Goal: Information Seeking & Learning: Learn about a topic

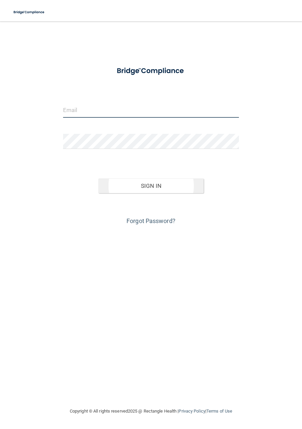
type input "[EMAIL_ADDRESS][DOMAIN_NAME]"
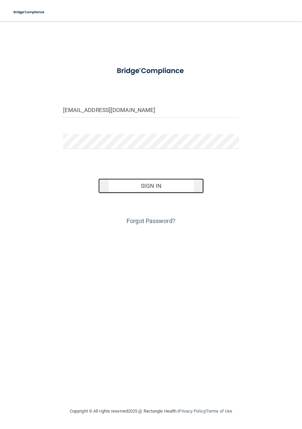
click at [152, 185] on button "Sign In" at bounding box center [151, 185] width 106 height 15
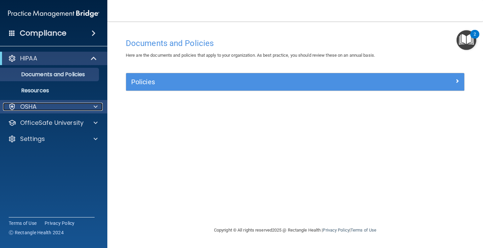
click at [29, 107] on p "OSHA" at bounding box center [28, 107] width 17 height 8
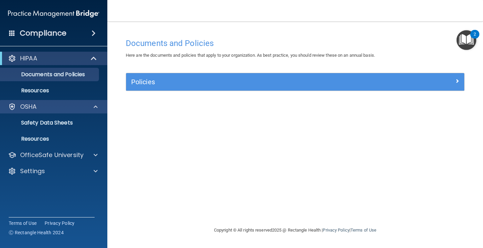
click at [58, 102] on div "OSHA" at bounding box center [54, 106] width 108 height 13
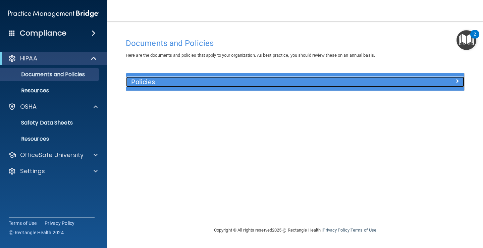
click at [302, 80] on span at bounding box center [457, 81] width 4 height 8
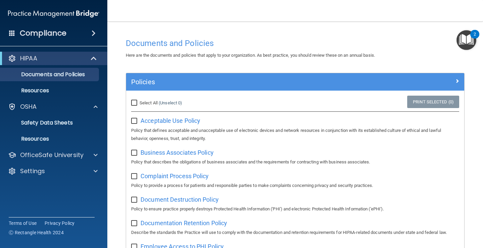
click at [302, 55] on div "Here are the documents and policies that apply to your organization. As best pr…" at bounding box center [295, 55] width 349 height 8
click at [60, 157] on p "OfficeSafe University" at bounding box center [51, 155] width 63 height 8
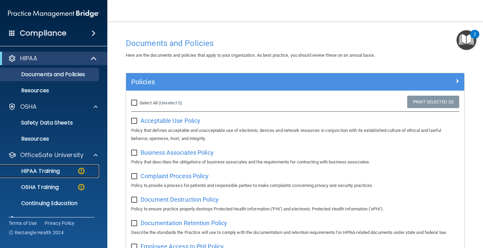
click at [54, 174] on p "HIPAA Training" at bounding box center [31, 171] width 55 height 7
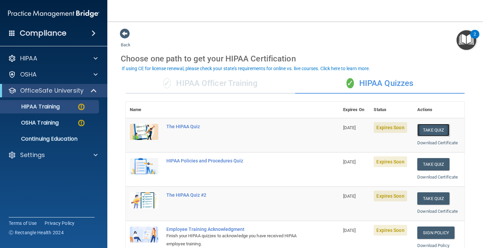
click at [302, 132] on button "Take Quiz" at bounding box center [433, 130] width 32 height 12
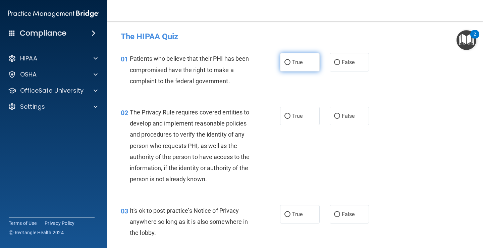
click at [284, 63] on input "True" at bounding box center [287, 62] width 6 height 5
radio input "true"
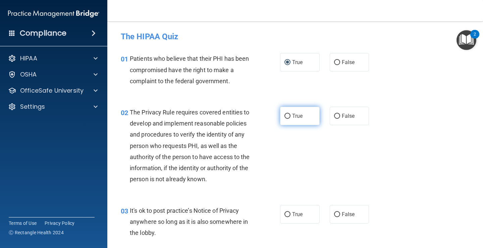
click at [287, 117] on input "True" at bounding box center [287, 116] width 6 height 5
radio input "true"
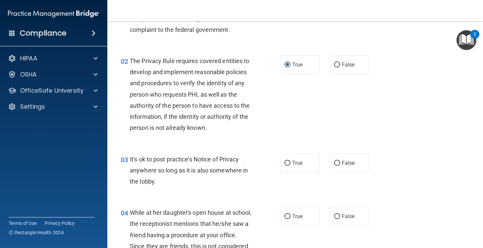
scroll to position [134, 0]
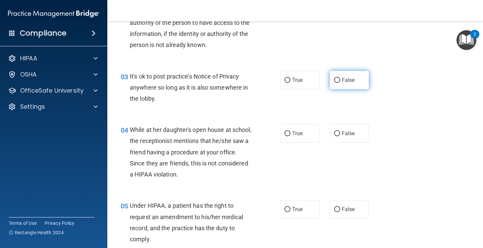
click at [302, 82] on input "False" at bounding box center [337, 80] width 6 height 5
radio input "true"
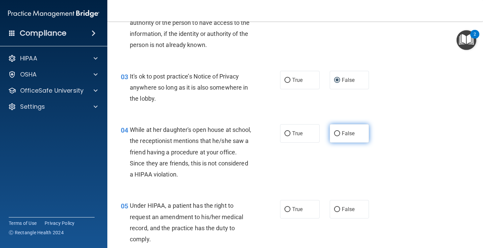
click at [302, 133] on input "False" at bounding box center [337, 133] width 6 height 5
radio input "true"
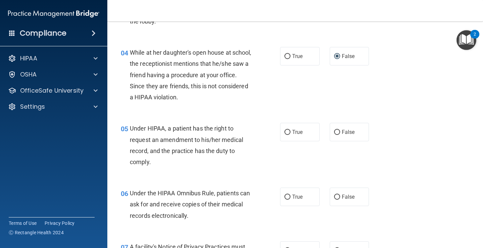
scroll to position [268, 0]
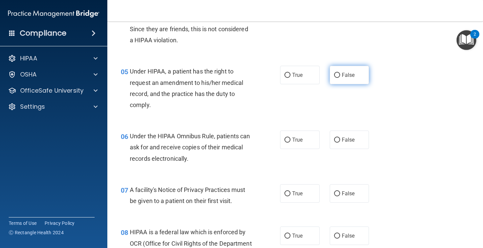
click at [302, 74] on input "False" at bounding box center [337, 75] width 6 height 5
radio input "true"
drag, startPoint x: 291, startPoint y: 140, endPoint x: 301, endPoint y: 141, distance: 10.8
click at [292, 140] on span "True" at bounding box center [297, 140] width 10 height 6
click at [291, 140] on input "True" at bounding box center [287, 140] width 6 height 5
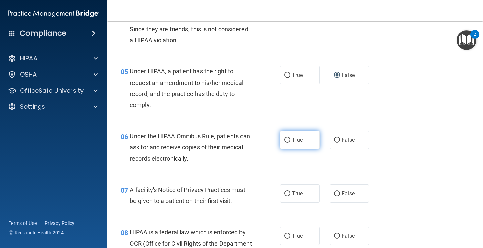
radio input "true"
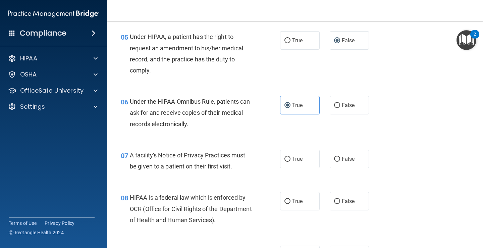
scroll to position [335, 0]
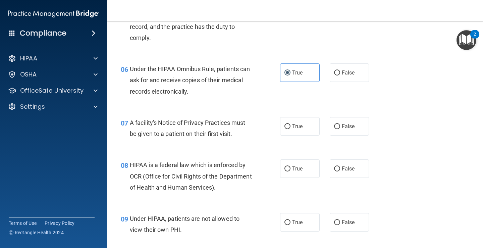
drag, startPoint x: 285, startPoint y: 125, endPoint x: 338, endPoint y: 154, distance: 59.6
click at [286, 126] on input "True" at bounding box center [287, 126] width 6 height 5
radio input "true"
drag, startPoint x: 289, startPoint y: 168, endPoint x: 345, endPoint y: 163, distance: 55.6
click at [290, 168] on label "True" at bounding box center [300, 168] width 40 height 18
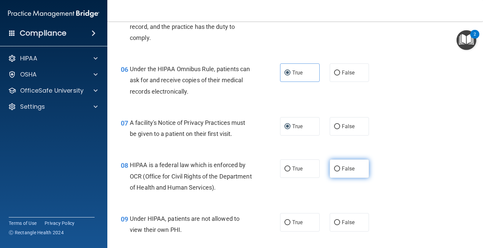
click at [290, 168] on input "True" at bounding box center [287, 168] width 6 height 5
radio input "true"
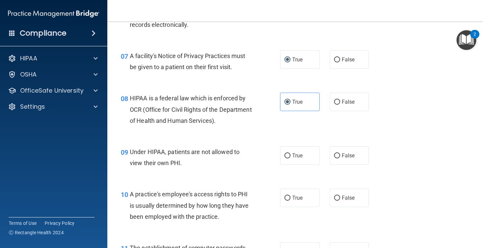
scroll to position [403, 0]
click at [302, 155] on input "False" at bounding box center [337, 155] width 6 height 5
radio input "true"
drag, startPoint x: 333, startPoint y: 197, endPoint x: 344, endPoint y: 191, distance: 11.9
click at [302, 196] on input "False" at bounding box center [337, 197] width 6 height 5
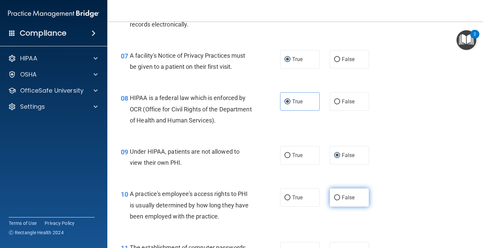
radio input "true"
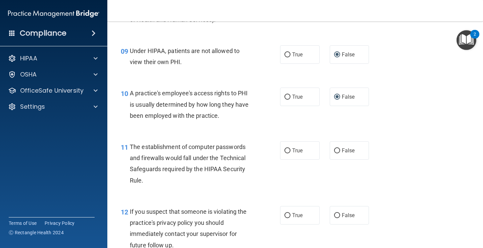
drag, startPoint x: 287, startPoint y: 152, endPoint x: 298, endPoint y: 187, distance: 37.0
click at [287, 152] on input "True" at bounding box center [287, 150] width 6 height 5
radio input "true"
drag, startPoint x: 284, startPoint y: 217, endPoint x: 289, endPoint y: 213, distance: 6.4
click at [288, 214] on input "True" at bounding box center [287, 215] width 6 height 5
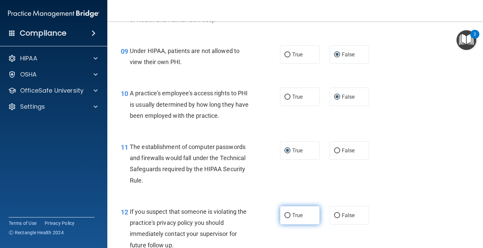
radio input "true"
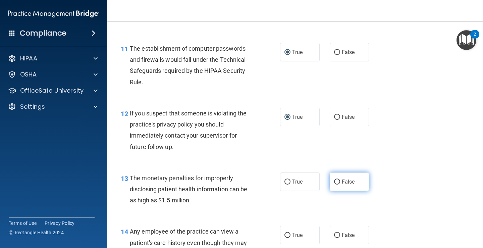
scroll to position [604, 0]
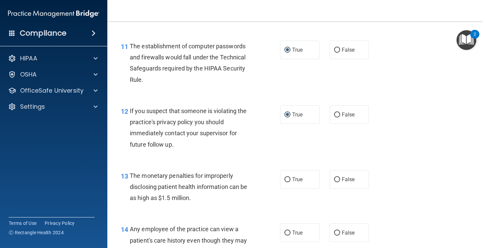
drag, startPoint x: 290, startPoint y: 179, endPoint x: 280, endPoint y: 219, distance: 40.9
click at [290, 188] on label "True" at bounding box center [300, 179] width 40 height 18
click at [290, 182] on input "True" at bounding box center [287, 179] width 6 height 5
radio input "true"
drag, startPoint x: 335, startPoint y: 231, endPoint x: 338, endPoint y: 229, distance: 3.6
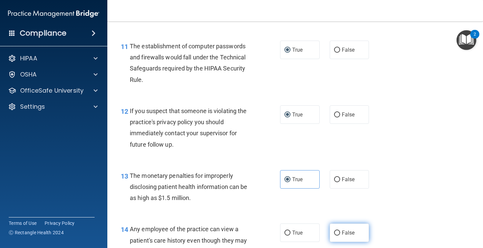
click at [302, 230] on label "False" at bounding box center [350, 232] width 40 height 18
click at [302, 230] on input "False" at bounding box center [337, 232] width 6 height 5
radio input "true"
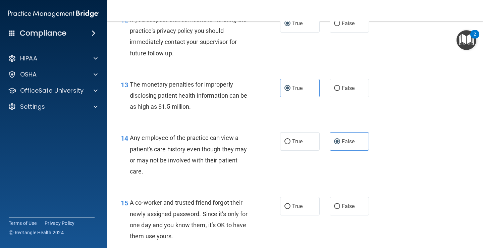
scroll to position [705, 0]
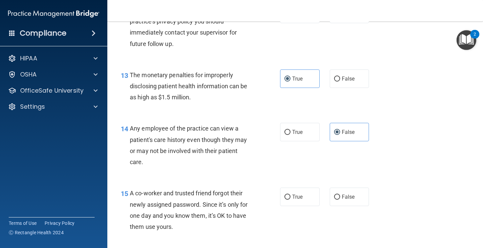
drag, startPoint x: 335, startPoint y: 197, endPoint x: 378, endPoint y: 189, distance: 44.4
click at [302, 196] on label "False" at bounding box center [350, 197] width 40 height 18
click at [302, 196] on input "False" at bounding box center [337, 197] width 6 height 5
radio input "true"
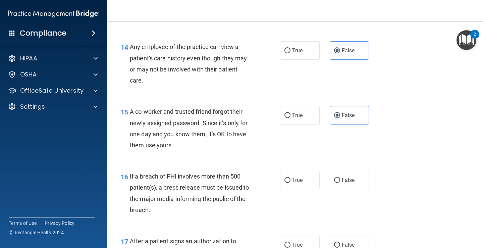
scroll to position [805, 0]
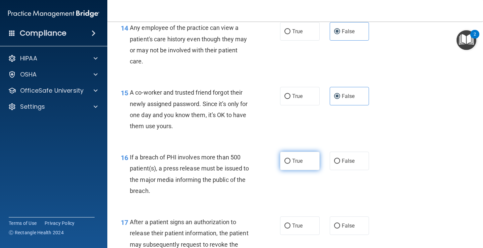
drag, startPoint x: 286, startPoint y: 163, endPoint x: 286, endPoint y: 159, distance: 3.7
click at [286, 160] on input "True" at bounding box center [287, 161] width 6 height 5
radio input "true"
click at [284, 227] on input "True" at bounding box center [287, 225] width 6 height 5
radio input "true"
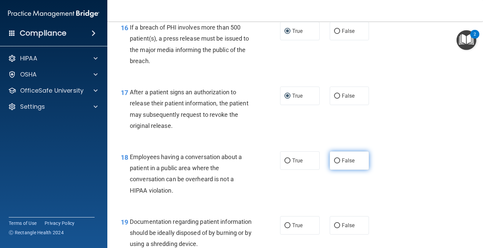
scroll to position [939, 0]
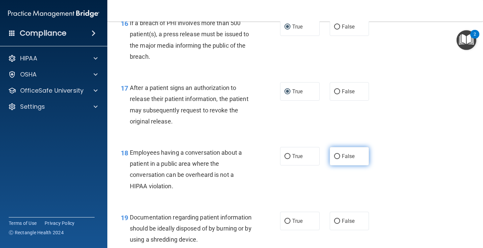
click at [302, 157] on label "False" at bounding box center [350, 156] width 40 height 18
click at [302, 157] on input "False" at bounding box center [337, 156] width 6 height 5
radio input "true"
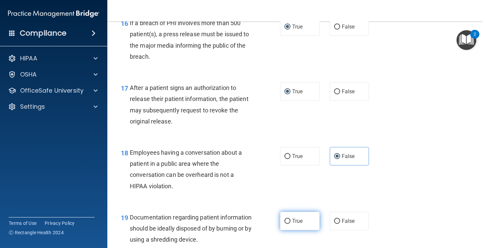
drag, startPoint x: 284, startPoint y: 222, endPoint x: 307, endPoint y: 220, distance: 22.9
click at [286, 221] on input "True" at bounding box center [287, 221] width 6 height 5
radio input "true"
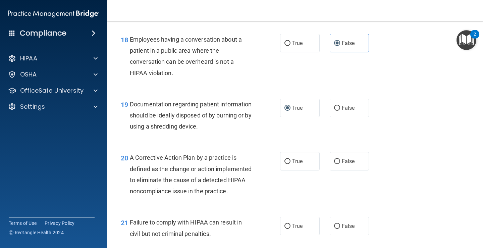
scroll to position [1074, 0]
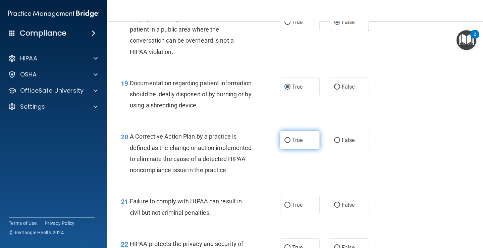
click at [287, 138] on input "True" at bounding box center [287, 140] width 6 height 5
radio input "true"
drag, startPoint x: 331, startPoint y: 216, endPoint x: 402, endPoint y: 194, distance: 73.8
click at [302, 208] on input "False" at bounding box center [337, 205] width 6 height 5
radio input "true"
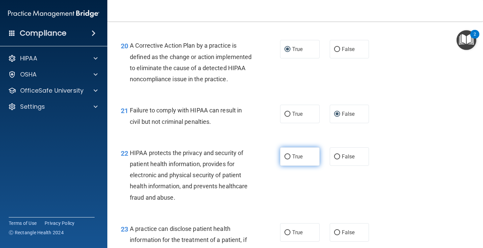
scroll to position [1174, 0]
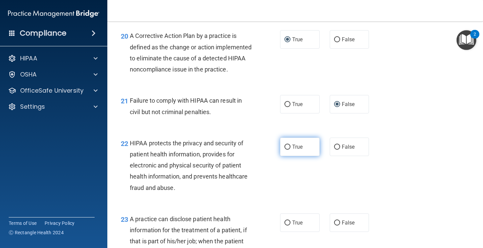
click at [284, 150] on input "True" at bounding box center [287, 147] width 6 height 5
radio input "true"
drag, startPoint x: 334, startPoint y: 232, endPoint x: 369, endPoint y: 216, distance: 38.4
click at [302, 228] on label "False" at bounding box center [350, 222] width 40 height 18
click at [302, 225] on input "False" at bounding box center [337, 222] width 6 height 5
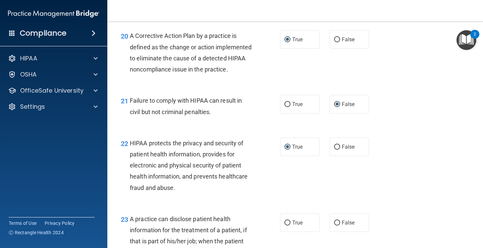
radio input "true"
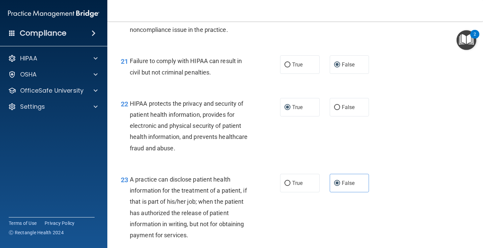
scroll to position [1275, 0]
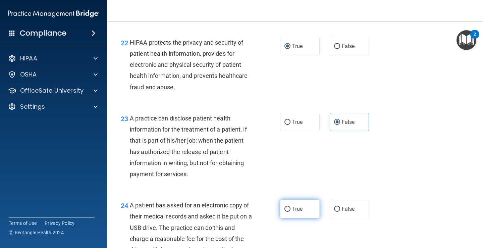
click at [288, 218] on label "True" at bounding box center [300, 209] width 40 height 18
click at [288, 212] on input "True" at bounding box center [287, 209] width 6 height 5
radio input "true"
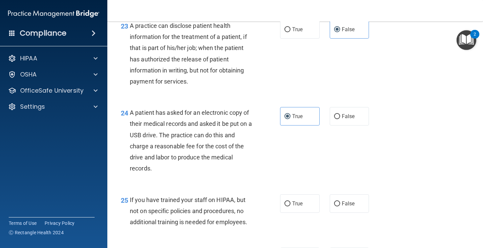
scroll to position [1409, 0]
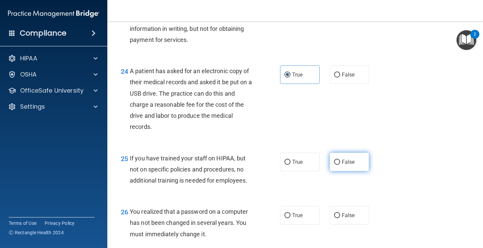
drag, startPoint x: 330, startPoint y: 176, endPoint x: 327, endPoint y: 213, distance: 37.0
click at [302, 171] on label "False" at bounding box center [350, 162] width 40 height 18
click at [302, 165] on input "False" at bounding box center [337, 162] width 6 height 5
radio input "true"
drag, startPoint x: 281, startPoint y: 223, endPoint x: 393, endPoint y: 197, distance: 114.8
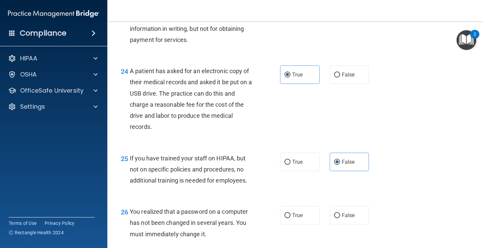
click at [282, 223] on label "True" at bounding box center [300, 215] width 40 height 18
click at [284, 218] on input "True" at bounding box center [287, 215] width 6 height 5
radio input "true"
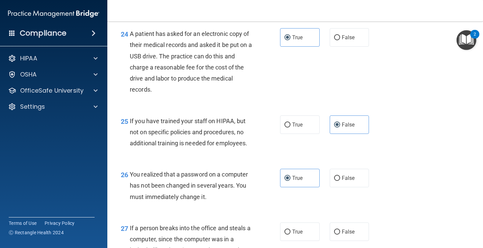
scroll to position [1510, 0]
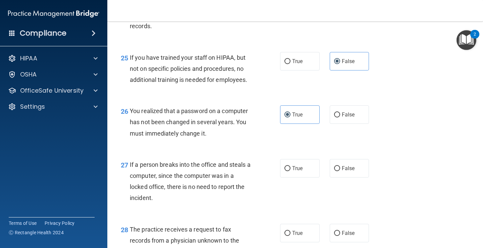
drag, startPoint x: 342, startPoint y: 182, endPoint x: 339, endPoint y: 231, distance: 49.0
click at [302, 177] on label "False" at bounding box center [350, 168] width 40 height 18
click at [302, 171] on input "False" at bounding box center [337, 168] width 6 height 5
radio input "true"
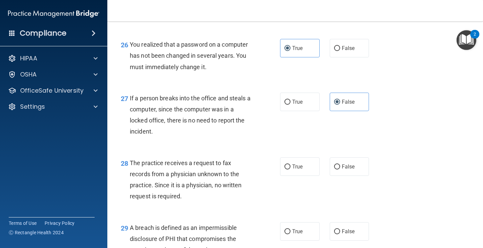
scroll to position [1577, 0]
drag, startPoint x: 332, startPoint y: 178, endPoint x: 330, endPoint y: 211, distance: 32.9
click at [302, 169] on input "False" at bounding box center [337, 166] width 6 height 5
radio input "true"
drag, startPoint x: 282, startPoint y: 245, endPoint x: 384, endPoint y: 210, distance: 108.0
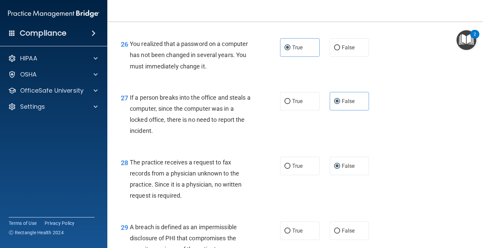
click at [282, 240] on label "True" at bounding box center [300, 230] width 40 height 18
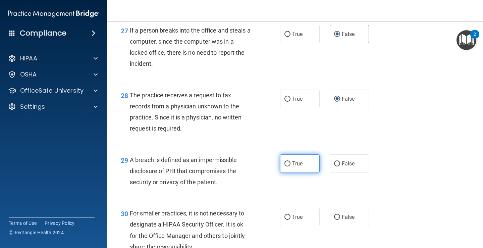
click at [288, 173] on label "True" at bounding box center [300, 163] width 40 height 18
click at [288, 166] on input "True" at bounding box center [287, 163] width 6 height 5
radio input "true"
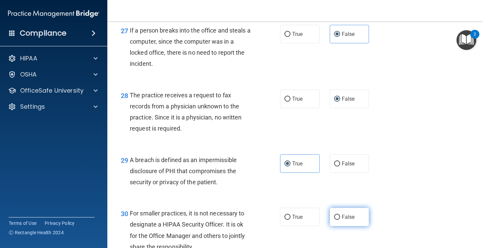
click at [302, 220] on span "False" at bounding box center [348, 217] width 13 height 6
click at [302, 220] on input "False" at bounding box center [337, 217] width 6 height 5
radio input "true"
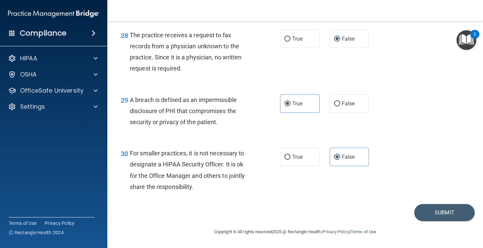
scroll to position [1715, 0]
click at [302, 211] on button "Submit" at bounding box center [444, 212] width 60 height 17
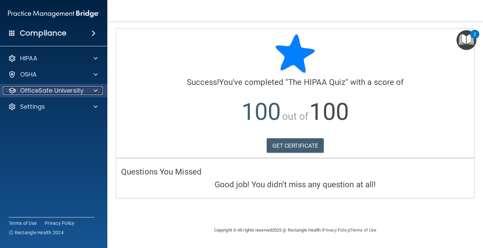
click at [93, 92] on div at bounding box center [94, 91] width 17 height 8
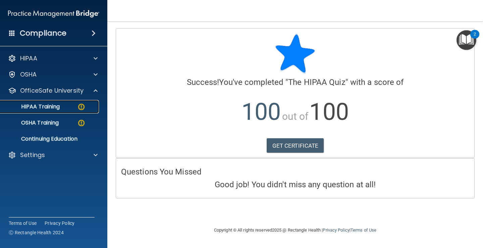
click at [53, 107] on p "HIPAA Training" at bounding box center [31, 106] width 55 height 7
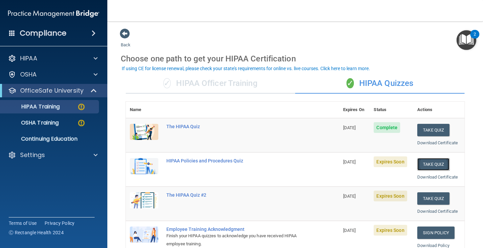
click at [302, 161] on button "Take Quiz" at bounding box center [433, 164] width 32 height 12
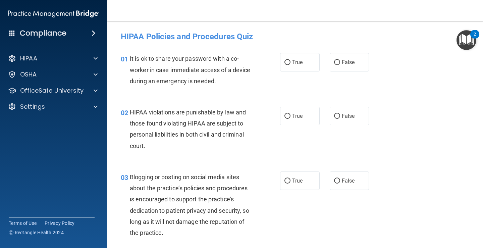
drag, startPoint x: 333, startPoint y: 65, endPoint x: 332, endPoint y: 72, distance: 7.1
click at [302, 66] on label "False" at bounding box center [350, 62] width 40 height 18
click at [302, 65] on input "False" at bounding box center [337, 62] width 6 height 5
radio input "true"
click at [292, 119] on span "True" at bounding box center [297, 116] width 10 height 6
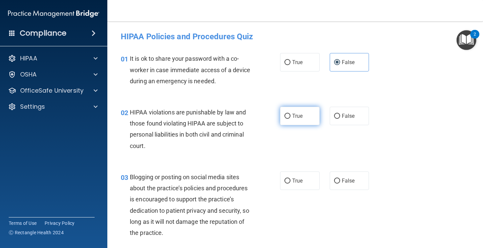
click at [290, 119] on input "True" at bounding box center [287, 116] width 6 height 5
radio input "true"
click at [302, 180] on label "False" at bounding box center [350, 180] width 40 height 18
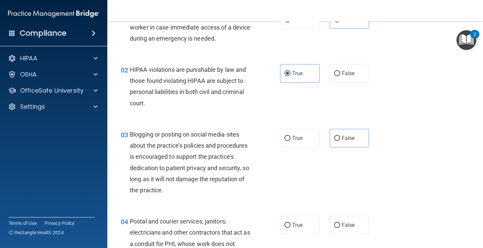
scroll to position [101, 0]
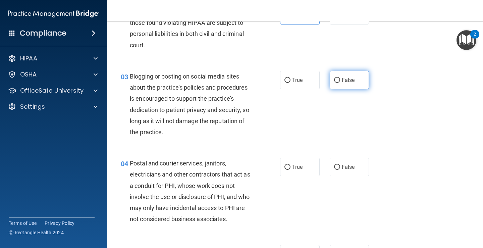
drag, startPoint x: 337, startPoint y: 82, endPoint x: 333, endPoint y: 103, distance: 21.1
click at [302, 82] on input "False" at bounding box center [337, 80] width 6 height 5
radio input "true"
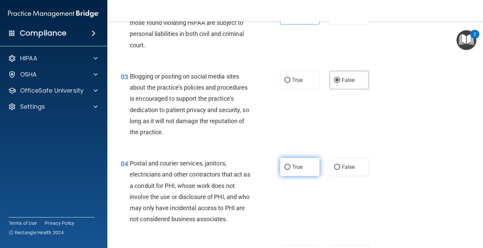
click at [297, 166] on span "True" at bounding box center [297, 167] width 10 height 6
click at [291, 166] on input "True" at bounding box center [287, 167] width 6 height 5
radio input "true"
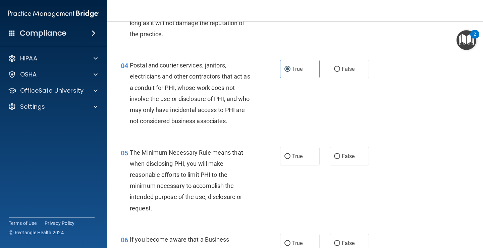
scroll to position [201, 0]
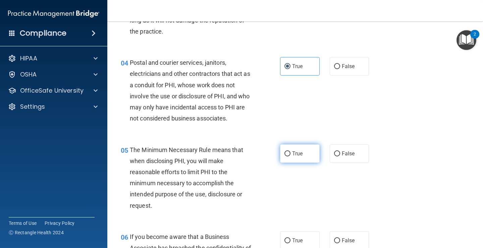
drag, startPoint x: 280, startPoint y: 153, endPoint x: 285, endPoint y: 152, distance: 5.4
click at [284, 152] on label "True" at bounding box center [300, 153] width 40 height 18
click at [287, 155] on input "True" at bounding box center [287, 153] width 6 height 5
radio input "true"
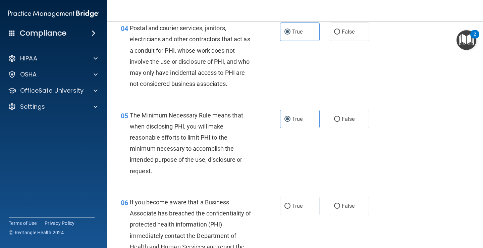
scroll to position [268, 0]
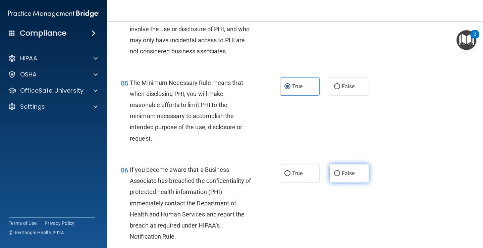
drag, startPoint x: 336, startPoint y: 172, endPoint x: 359, endPoint y: 166, distance: 23.4
click at [302, 172] on input "False" at bounding box center [337, 173] width 6 height 5
radio input "true"
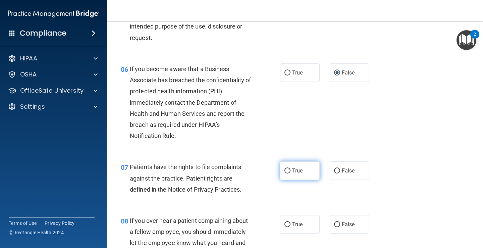
click at [288, 172] on label "True" at bounding box center [300, 170] width 40 height 18
click at [288, 172] on input "True" at bounding box center [287, 170] width 6 height 5
radio input "true"
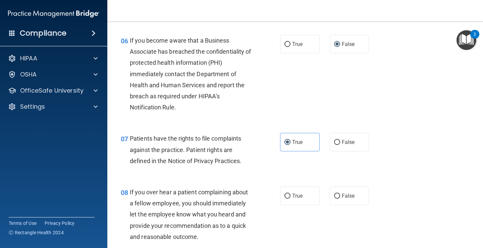
scroll to position [436, 0]
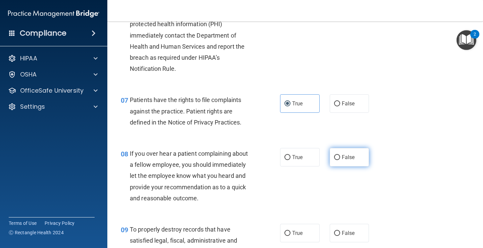
click at [302, 157] on input "False" at bounding box center [337, 157] width 6 height 5
radio input "true"
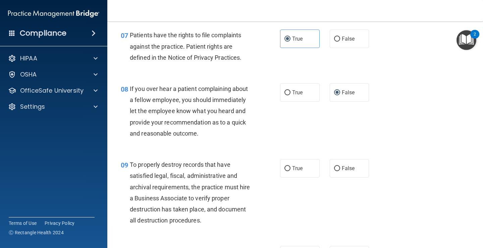
scroll to position [503, 0]
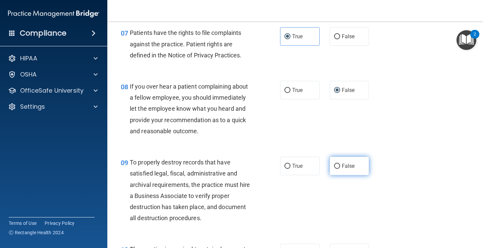
drag, startPoint x: 335, startPoint y: 164, endPoint x: 342, endPoint y: 163, distance: 6.6
click at [302, 164] on input "False" at bounding box center [337, 166] width 6 height 5
radio input "true"
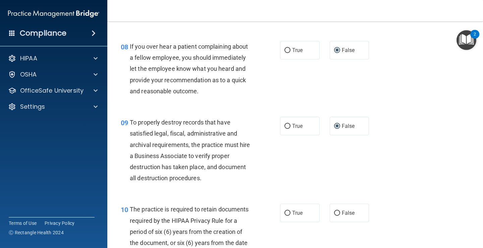
scroll to position [604, 0]
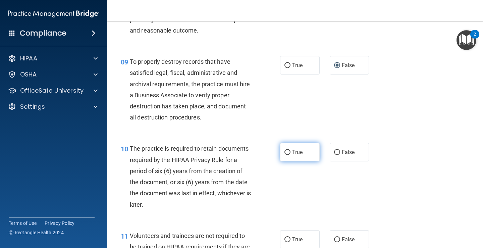
click at [290, 157] on label "True" at bounding box center [300, 152] width 40 height 18
click at [290, 155] on input "True" at bounding box center [287, 152] width 6 height 5
radio input "true"
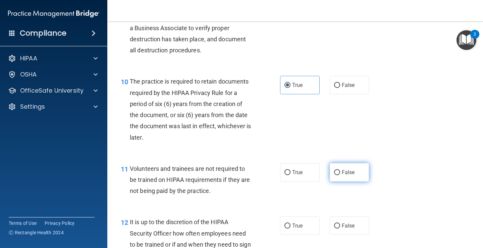
click at [302, 172] on input "False" at bounding box center [337, 172] width 6 height 5
radio input "true"
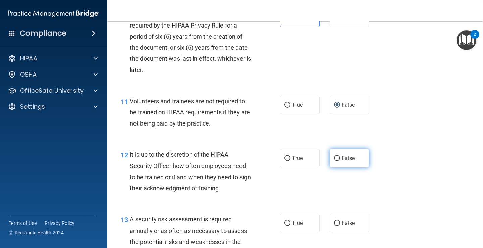
scroll to position [738, 0]
click at [302, 161] on input "False" at bounding box center [337, 158] width 6 height 5
radio input "true"
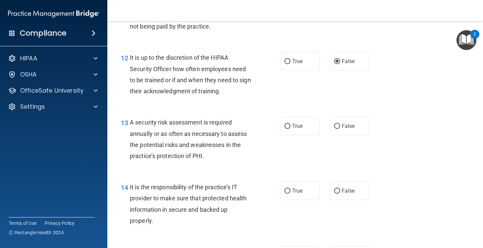
scroll to position [839, 0]
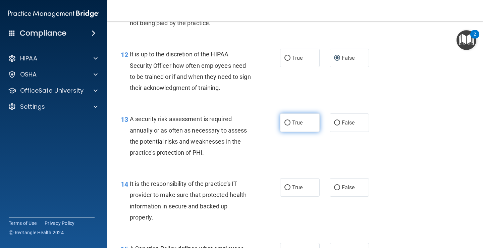
click at [285, 126] on label "True" at bounding box center [300, 122] width 40 height 18
click at [285, 125] on input "True" at bounding box center [287, 122] width 6 height 5
radio input "true"
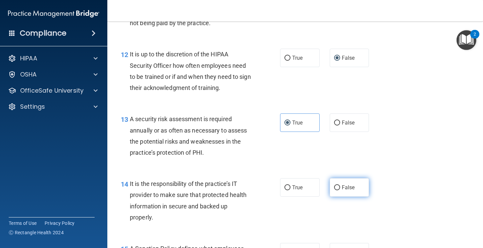
click at [302, 188] on span "False" at bounding box center [348, 187] width 13 height 6
click at [302, 188] on input "False" at bounding box center [337, 187] width 6 height 5
radio input "true"
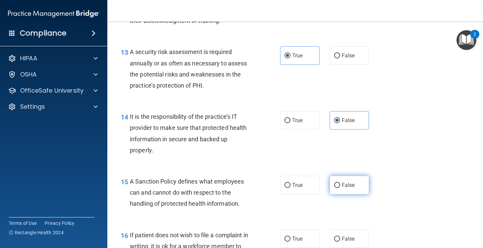
drag, startPoint x: 340, startPoint y: 185, endPoint x: 369, endPoint y: 172, distance: 31.8
click at [302, 183] on span "False" at bounding box center [348, 185] width 13 height 6
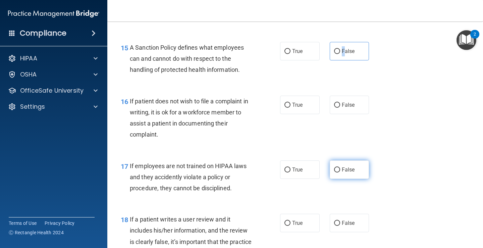
scroll to position [1040, 0]
click at [291, 110] on label "True" at bounding box center [300, 104] width 40 height 18
click at [291, 107] on input "True" at bounding box center [287, 104] width 6 height 5
radio input "true"
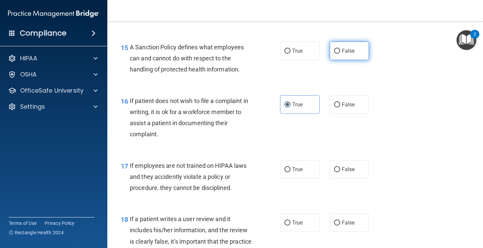
click at [302, 55] on label "False" at bounding box center [350, 51] width 40 height 18
click at [302, 54] on input "False" at bounding box center [337, 51] width 6 height 5
radio input "true"
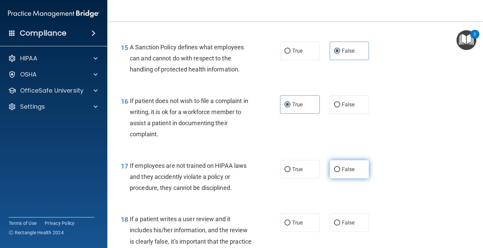
click at [302, 169] on span "False" at bounding box center [348, 169] width 13 height 6
click at [302, 169] on input "False" at bounding box center [337, 169] width 6 height 5
radio input "true"
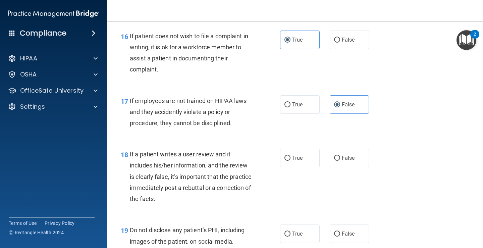
scroll to position [1107, 0]
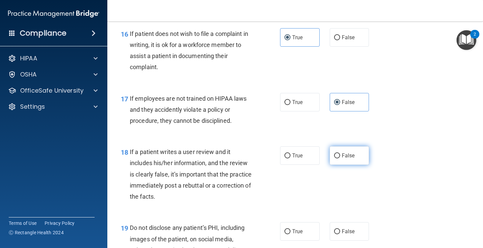
click at [302, 156] on span "False" at bounding box center [348, 155] width 13 height 6
click at [302, 156] on input "False" at bounding box center [337, 155] width 6 height 5
radio input "true"
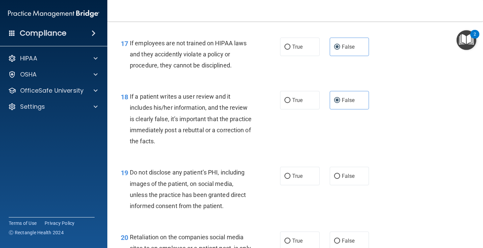
scroll to position [1241, 0]
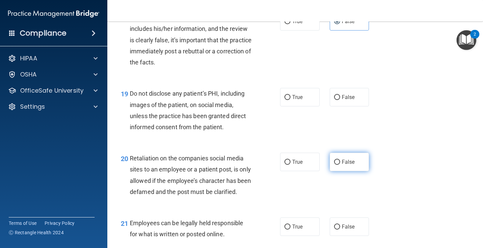
drag, startPoint x: 290, startPoint y: 165, endPoint x: 350, endPoint y: 158, distance: 60.4
click at [293, 164] on span "True" at bounding box center [297, 162] width 10 height 6
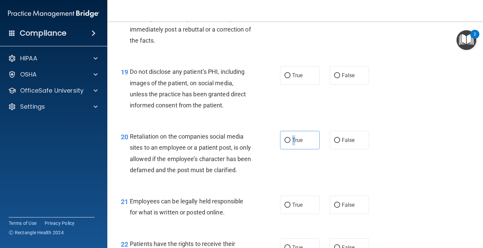
scroll to position [1308, 0]
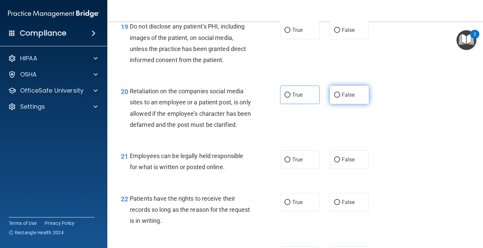
click at [302, 94] on span "False" at bounding box center [348, 95] width 13 height 6
click at [302, 94] on input "False" at bounding box center [337, 95] width 6 height 5
radio input "true"
click at [286, 162] on input "True" at bounding box center [287, 159] width 6 height 5
radio input "true"
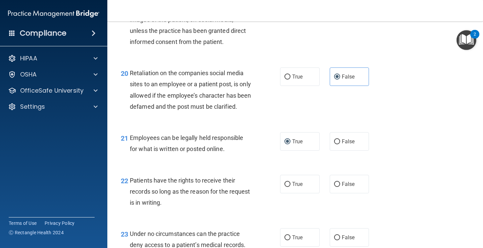
scroll to position [1375, 0]
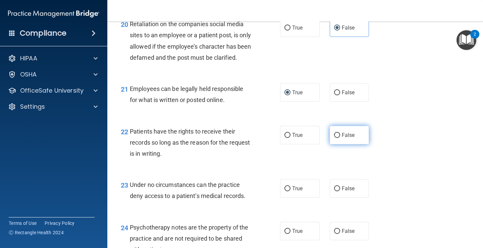
click at [302, 138] on input "False" at bounding box center [337, 135] width 6 height 5
radio input "true"
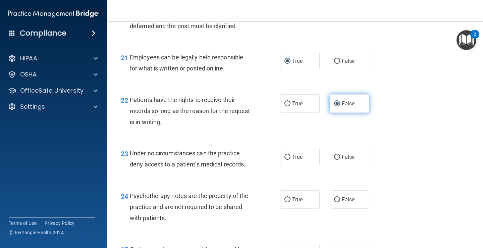
scroll to position [1443, 0]
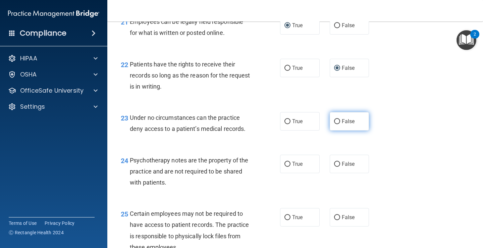
click at [302, 131] on label "False" at bounding box center [350, 121] width 40 height 18
click at [302, 124] on input "False" at bounding box center [337, 121] width 6 height 5
radio input "true"
click at [284, 173] on label "True" at bounding box center [300, 164] width 40 height 18
click at [284, 167] on input "True" at bounding box center [287, 164] width 6 height 5
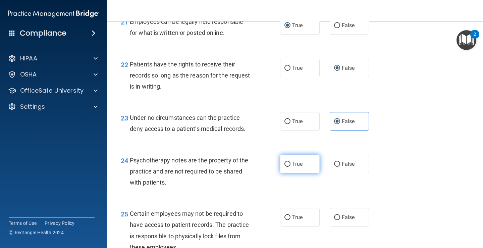
radio input "true"
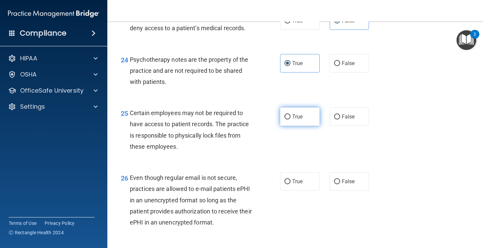
click at [293, 120] on span "True" at bounding box center [297, 116] width 10 height 6
click at [291, 119] on input "True" at bounding box center [287, 116] width 6 height 5
radio input "true"
drag, startPoint x: 288, startPoint y: 194, endPoint x: 373, endPoint y: 161, distance: 91.6
click at [293, 191] on label "True" at bounding box center [300, 181] width 40 height 18
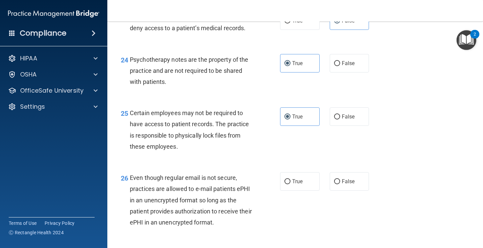
click at [291, 184] on input "True" at bounding box center [287, 181] width 6 height 5
radio input "true"
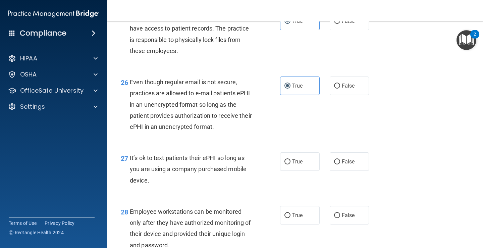
scroll to position [1644, 0]
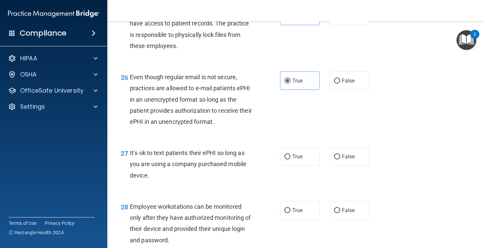
drag, startPoint x: 352, startPoint y: 164, endPoint x: 381, endPoint y: 153, distance: 31.1
click at [302, 164] on label "False" at bounding box center [350, 156] width 40 height 18
click at [302, 159] on input "False" at bounding box center [337, 156] width 6 height 5
radio input "true"
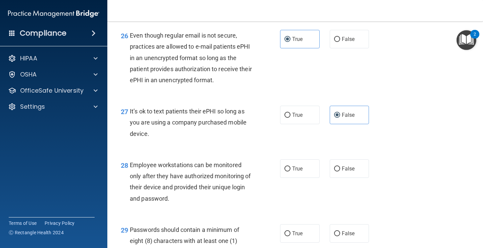
scroll to position [1745, 0]
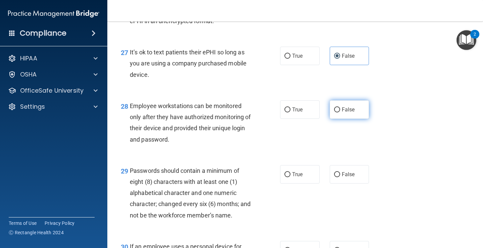
drag, startPoint x: 343, startPoint y: 122, endPoint x: 368, endPoint y: 161, distance: 46.3
click at [302, 113] on span "False" at bounding box center [348, 109] width 13 height 6
click at [302, 184] on label "True" at bounding box center [300, 174] width 40 height 18
click at [291, 177] on input "True" at bounding box center [287, 174] width 6 height 5
radio input "true"
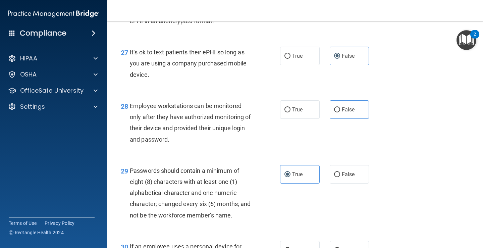
scroll to position [1812, 0]
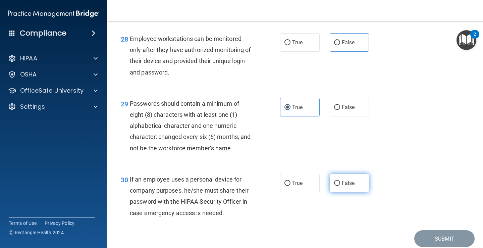
drag, startPoint x: 344, startPoint y: 193, endPoint x: 350, endPoint y: 189, distance: 7.4
click at [302, 186] on span "False" at bounding box center [348, 183] width 13 height 6
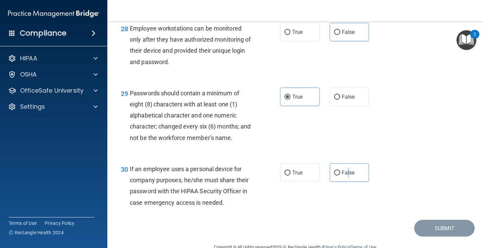
scroll to position [1849, 0]
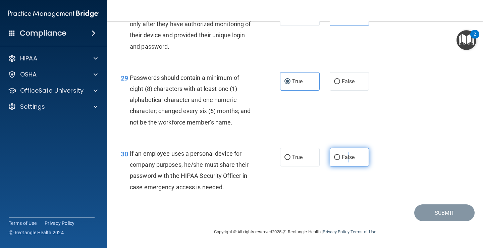
click at [302, 156] on input "False" at bounding box center [337, 157] width 6 height 5
radio input "true"
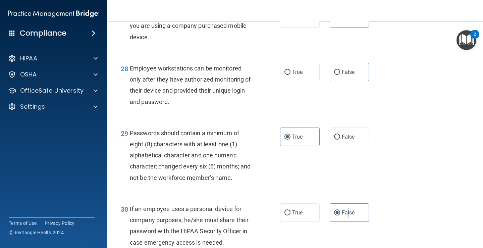
scroll to position [1781, 0]
click at [302, 196] on div "29 Passwords should contain a minimum of eight (8) characters with at least one…" at bounding box center [295, 158] width 359 height 76
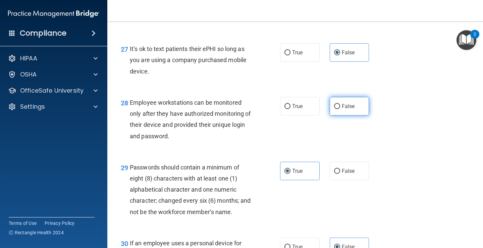
click at [302, 109] on input "False" at bounding box center [337, 106] width 6 height 5
radio input "true"
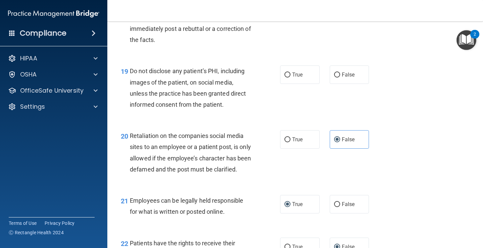
scroll to position [1245, 0]
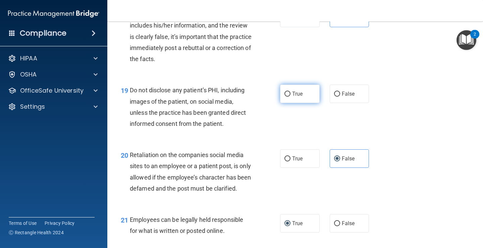
click at [287, 98] on label "True" at bounding box center [300, 94] width 40 height 18
click at [287, 97] on input "True" at bounding box center [287, 94] width 6 height 5
radio input "true"
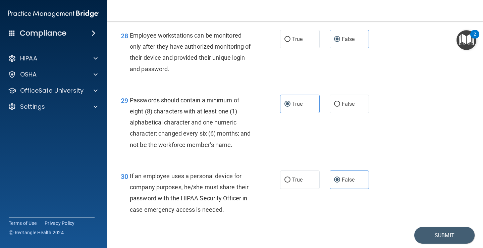
scroll to position [1849, 0]
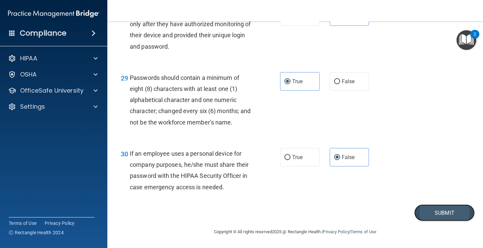
click at [302, 214] on button "Submit" at bounding box center [444, 212] width 60 height 17
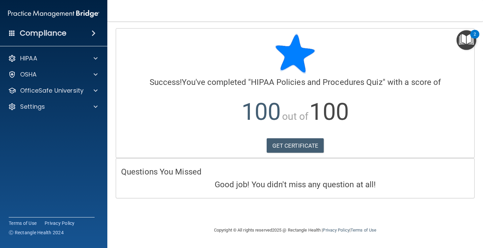
click at [75, 98] on div "HIPAA Documents and Policies Report an Incident Business Associates Emergency P…" at bounding box center [54, 84] width 108 height 70
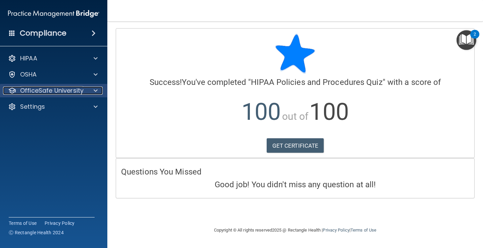
click at [75, 92] on p "OfficeSafe University" at bounding box center [51, 91] width 63 height 8
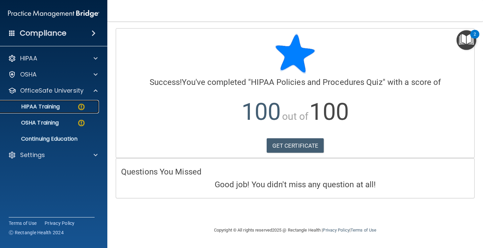
click at [75, 105] on div "HIPAA Training" at bounding box center [50, 106] width 92 height 7
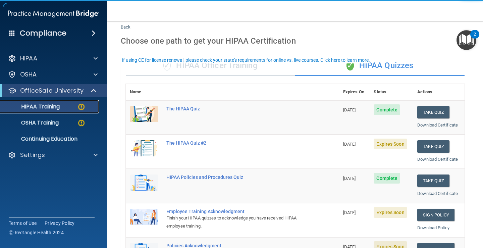
scroll to position [34, 0]
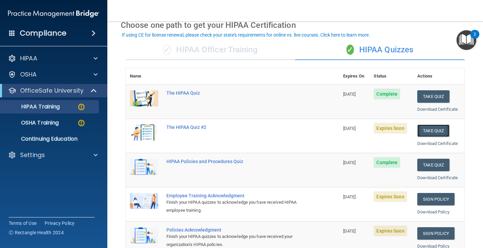
click at [302, 129] on button "Take Quiz" at bounding box center [433, 130] width 32 height 12
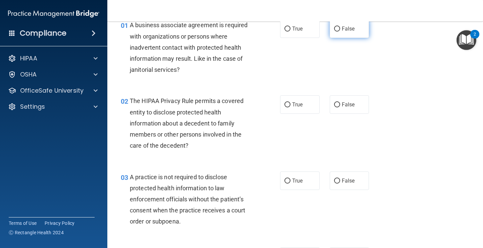
click at [302, 28] on span "False" at bounding box center [348, 28] width 13 height 6
click at [302, 28] on input "False" at bounding box center [337, 29] width 6 height 5
radio input "true"
click at [292, 105] on span "True" at bounding box center [297, 104] width 10 height 6
click at [290, 105] on input "True" at bounding box center [287, 104] width 6 height 5
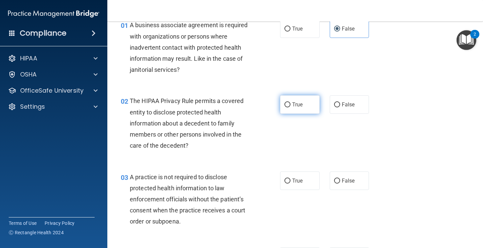
radio input "true"
click at [302, 183] on span "False" at bounding box center [348, 180] width 13 height 6
click at [302, 183] on input "False" at bounding box center [337, 180] width 6 height 5
radio input "true"
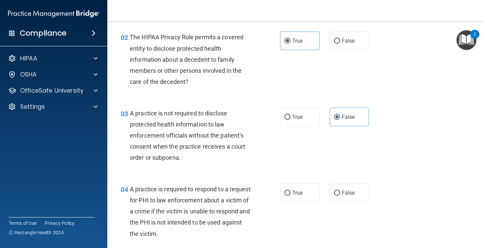
scroll to position [168, 0]
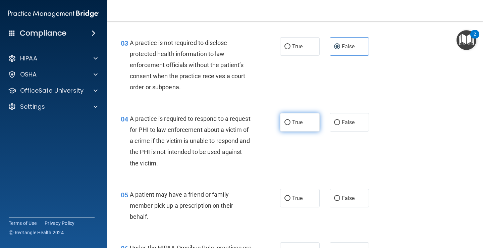
click at [292, 122] on span "True" at bounding box center [297, 122] width 10 height 6
click at [291, 122] on input "True" at bounding box center [287, 122] width 6 height 5
radio input "true"
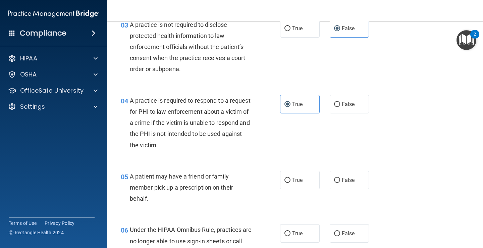
scroll to position [201, 0]
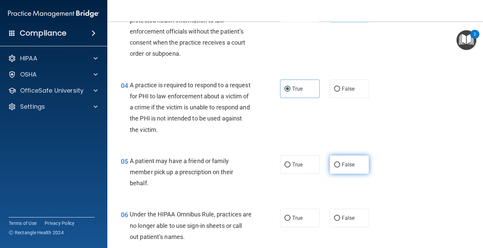
drag, startPoint x: 287, startPoint y: 163, endPoint x: 336, endPoint y: 162, distance: 49.0
click at [288, 163] on input "True" at bounding box center [287, 164] width 6 height 5
radio input "true"
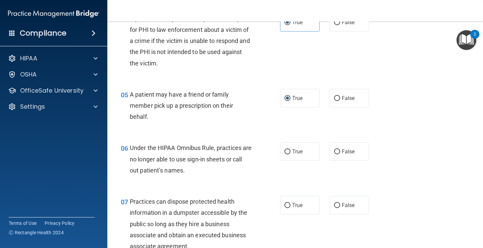
scroll to position [302, 0]
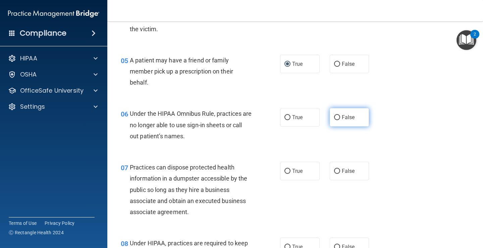
click at [302, 119] on input "False" at bounding box center [337, 117] width 6 height 5
radio input "true"
drag, startPoint x: 339, startPoint y: 170, endPoint x: 385, endPoint y: 155, distance: 48.8
click at [302, 170] on span "False" at bounding box center [348, 171] width 13 height 6
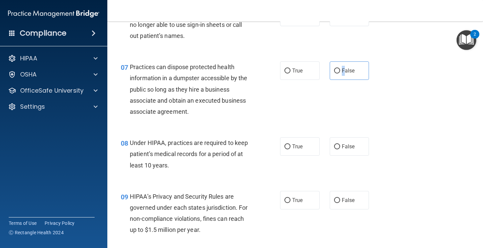
scroll to position [403, 0]
click at [302, 72] on input "False" at bounding box center [337, 70] width 6 height 5
radio input "true"
click at [302, 147] on input "False" at bounding box center [337, 146] width 6 height 5
radio input "true"
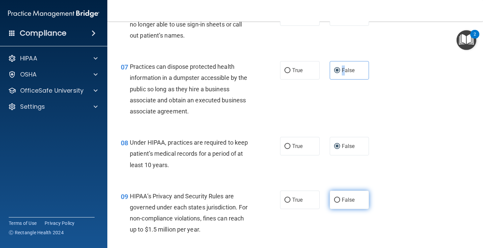
click at [302, 201] on input "False" at bounding box center [337, 200] width 6 height 5
radio input "true"
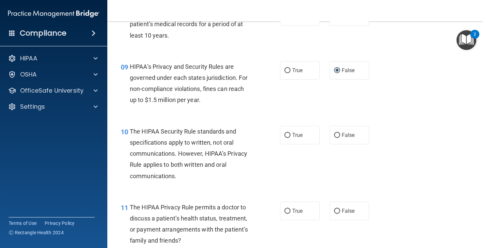
scroll to position [537, 0]
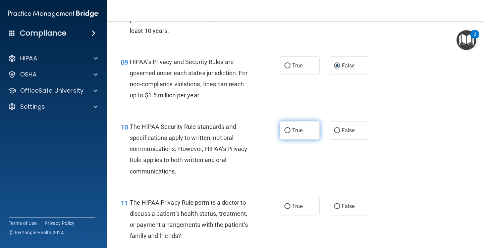
click at [284, 132] on input "True" at bounding box center [287, 130] width 6 height 5
radio input "true"
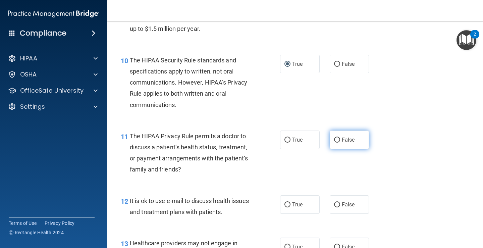
scroll to position [604, 0]
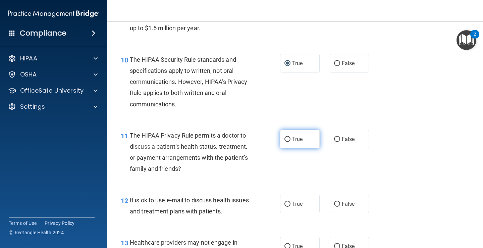
click at [286, 142] on label "True" at bounding box center [300, 139] width 40 height 18
click at [286, 142] on input "True" at bounding box center [287, 139] width 6 height 5
radio input "true"
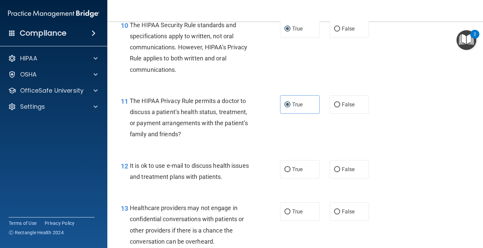
scroll to position [671, 0]
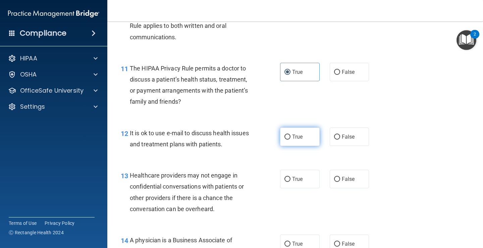
click at [286, 142] on label "True" at bounding box center [300, 136] width 40 height 18
click at [286, 140] on input "True" at bounding box center [287, 137] width 6 height 5
radio input "true"
click at [302, 179] on input "False" at bounding box center [337, 179] width 6 height 5
radio input "true"
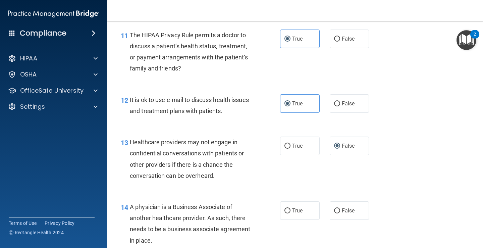
scroll to position [772, 0]
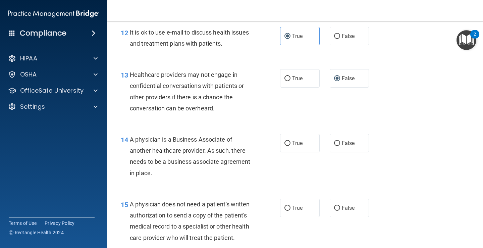
drag, startPoint x: 334, startPoint y: 143, endPoint x: 384, endPoint y: 159, distance: 51.8
click at [302, 147] on label "False" at bounding box center [350, 143] width 40 height 18
click at [302, 146] on input "False" at bounding box center [337, 143] width 6 height 5
radio input "true"
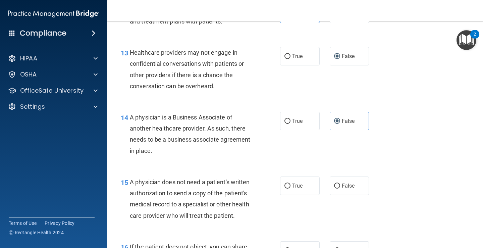
scroll to position [839, 0]
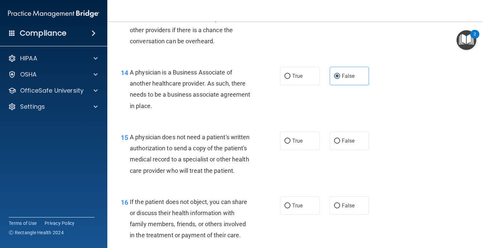
drag, startPoint x: 292, startPoint y: 141, endPoint x: 325, endPoint y: 162, distance: 39.1
click at [292, 142] on span "True" at bounding box center [297, 141] width 10 height 6
click at [291, 142] on input "True" at bounding box center [287, 141] width 6 height 5
radio input "true"
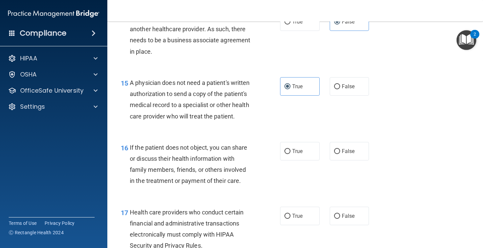
scroll to position [906, 0]
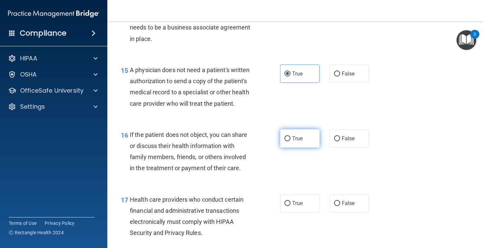
drag, startPoint x: 288, startPoint y: 148, endPoint x: 293, endPoint y: 150, distance: 4.6
click at [290, 148] on label "True" at bounding box center [300, 138] width 40 height 18
click at [290, 141] on input "True" at bounding box center [287, 138] width 6 height 5
radio input "true"
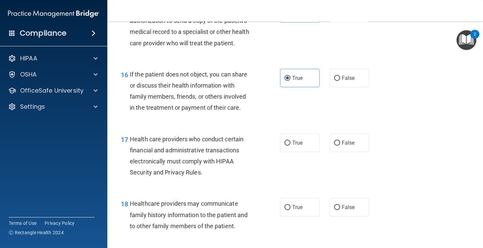
scroll to position [973, 0]
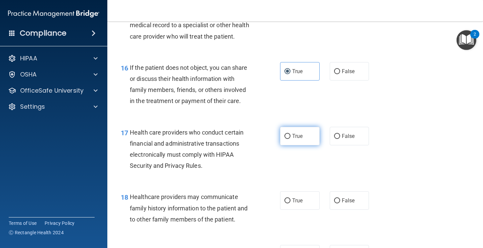
drag, startPoint x: 300, startPoint y: 149, endPoint x: 370, endPoint y: 145, distance: 70.2
click at [300, 139] on span "True" at bounding box center [297, 136] width 10 height 6
click at [291, 139] on input "True" at bounding box center [287, 136] width 6 height 5
radio input "true"
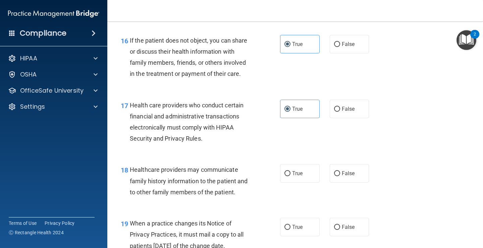
scroll to position [1040, 0]
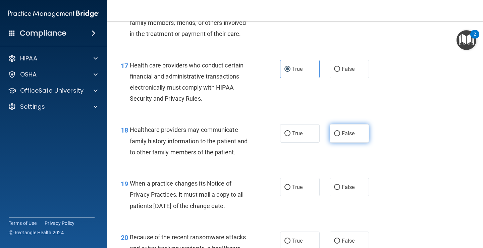
drag, startPoint x: 337, startPoint y: 146, endPoint x: 338, endPoint y: 149, distance: 3.4
click at [302, 143] on label "False" at bounding box center [350, 133] width 40 height 18
click at [302, 136] on input "False" at bounding box center [337, 133] width 6 height 5
radio input "true"
drag, startPoint x: 339, startPoint y: 198, endPoint x: 354, endPoint y: 191, distance: 16.5
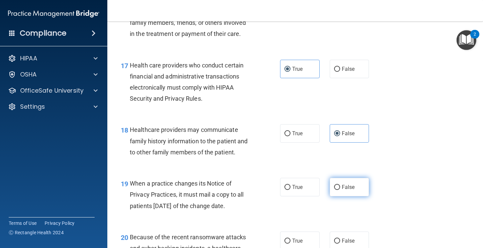
click at [302, 190] on span "False" at bounding box center [348, 187] width 13 height 6
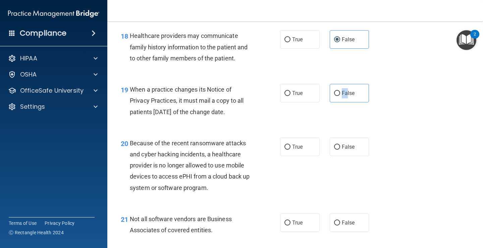
scroll to position [1141, 0]
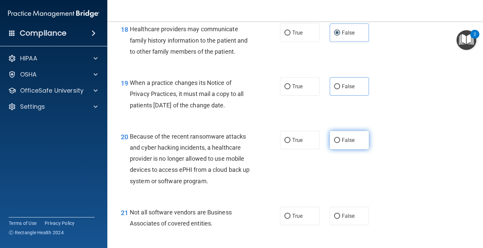
click at [302, 149] on label "False" at bounding box center [350, 140] width 40 height 18
click at [302, 143] on input "False" at bounding box center [337, 140] width 6 height 5
radio input "true"
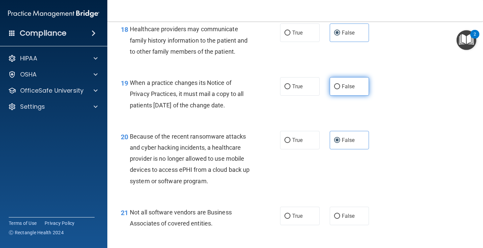
click at [302, 96] on label "False" at bounding box center [350, 86] width 40 height 18
click at [302, 89] on input "False" at bounding box center [337, 86] width 6 height 5
radio input "true"
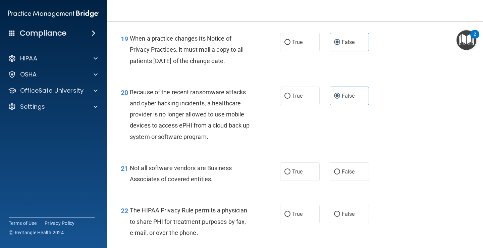
scroll to position [1241, 0]
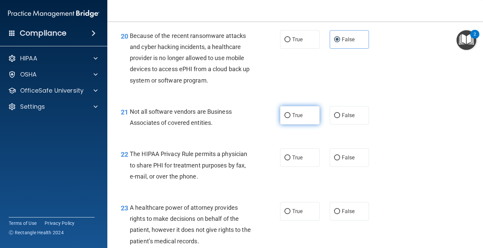
click at [292, 118] on span "True" at bounding box center [297, 115] width 10 height 6
click at [290, 118] on input "True" at bounding box center [287, 115] width 6 height 5
radio input "true"
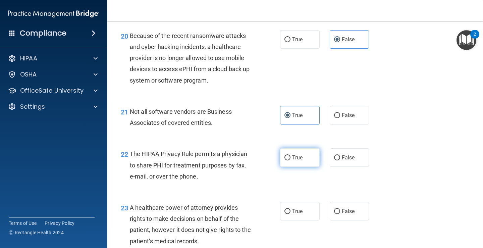
click at [284, 160] on input "True" at bounding box center [287, 157] width 6 height 5
radio input "true"
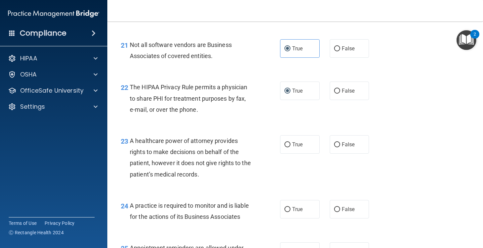
scroll to position [1308, 0]
click at [302, 153] on label "False" at bounding box center [350, 144] width 40 height 18
click at [302, 147] on input "False" at bounding box center [337, 144] width 6 height 5
radio input "true"
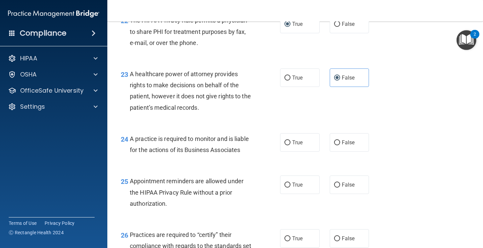
scroll to position [1375, 0]
click at [302, 145] on input "False" at bounding box center [337, 142] width 6 height 5
radio input "true"
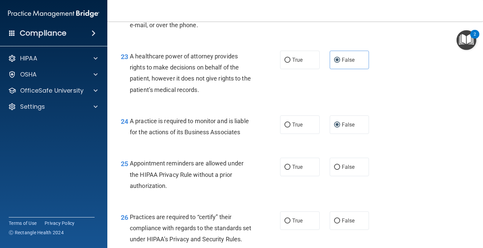
scroll to position [1409, 0]
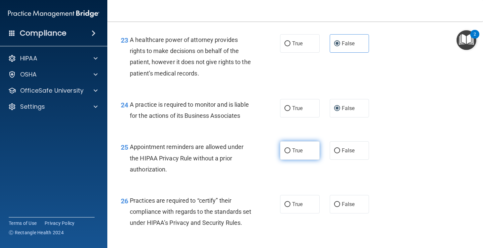
click at [285, 153] on input "True" at bounding box center [287, 150] width 6 height 5
radio input "true"
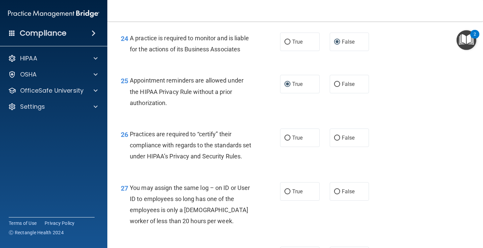
scroll to position [1476, 0]
click at [302, 140] on span "False" at bounding box center [348, 137] width 13 height 6
click at [302, 140] on input "False" at bounding box center [337, 137] width 6 height 5
radio input "true"
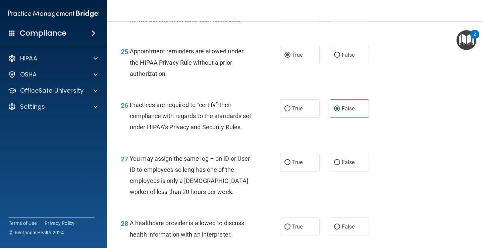
scroll to position [1543, 0]
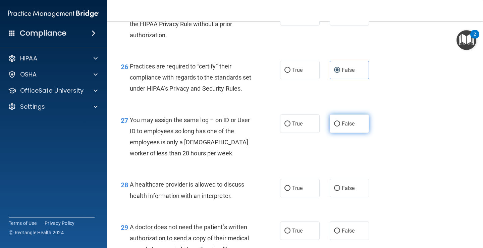
click at [302, 127] on span "False" at bounding box center [348, 123] width 13 height 6
click at [302, 126] on input "False" at bounding box center [337, 123] width 6 height 5
radio input "true"
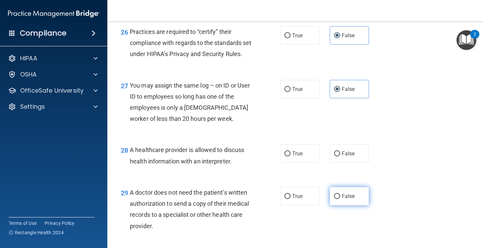
scroll to position [1644, 0]
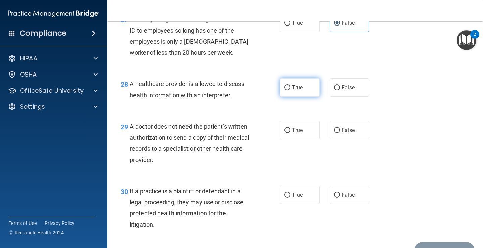
click at [288, 90] on input "True" at bounding box center [287, 87] width 6 height 5
radio input "true"
click at [292, 133] on span "True" at bounding box center [297, 130] width 10 height 6
click at [291, 133] on input "True" at bounding box center [287, 130] width 6 height 5
radio input "true"
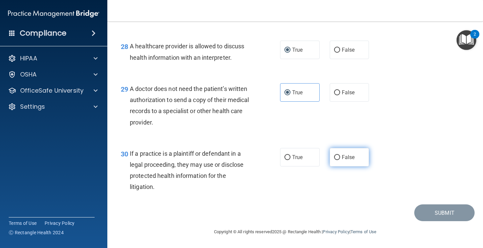
scroll to position [1711, 0]
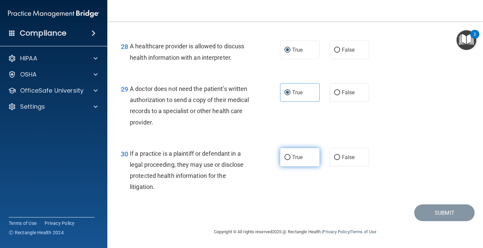
click at [297, 164] on label "True" at bounding box center [300, 157] width 40 height 18
click at [291, 160] on input "True" at bounding box center [287, 157] width 6 height 5
radio input "true"
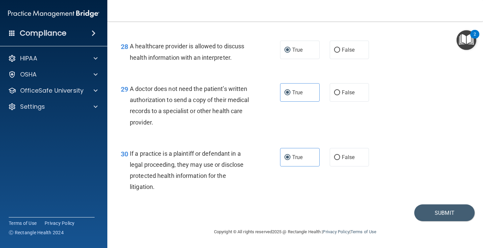
scroll to position [1715, 0]
click at [302, 214] on button "Submit" at bounding box center [444, 212] width 60 height 17
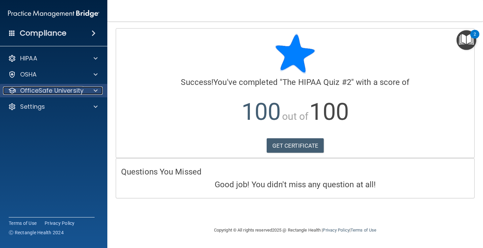
click at [97, 89] on span at bounding box center [96, 91] width 4 height 8
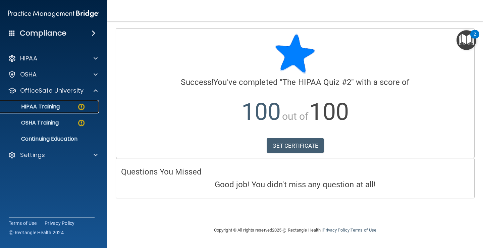
click at [52, 108] on p "HIPAA Training" at bounding box center [31, 106] width 55 height 7
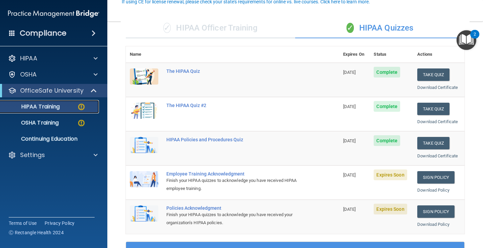
scroll to position [67, 0]
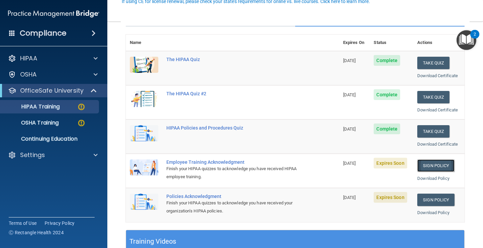
click at [302, 165] on link "Sign Policy" at bounding box center [435, 165] width 37 height 12
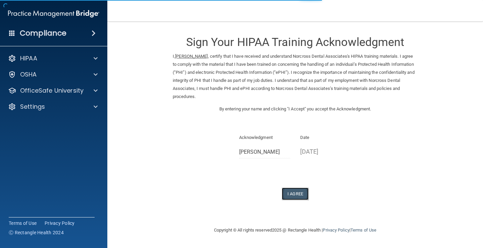
click at [296, 194] on button "I Agree" at bounding box center [295, 194] width 27 height 12
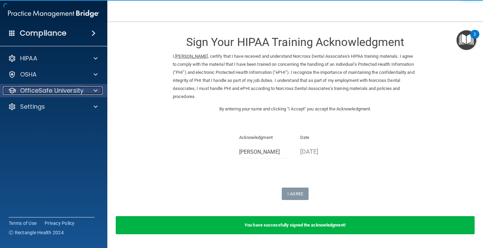
click at [94, 90] on span at bounding box center [96, 91] width 4 height 8
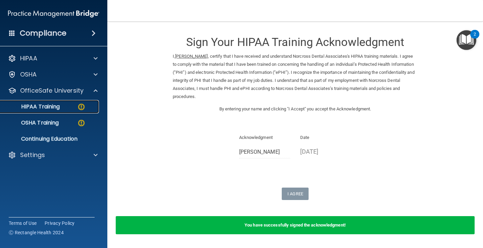
click at [56, 104] on p "HIPAA Training" at bounding box center [31, 106] width 55 height 7
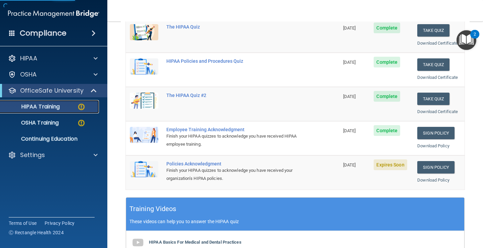
scroll to position [101, 0]
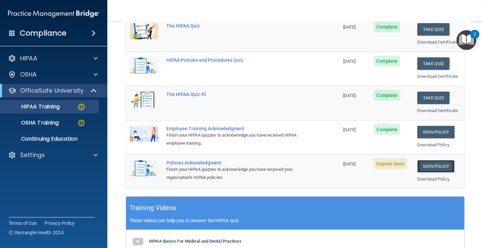
click at [429, 169] on link "Sign Policy" at bounding box center [435, 166] width 37 height 12
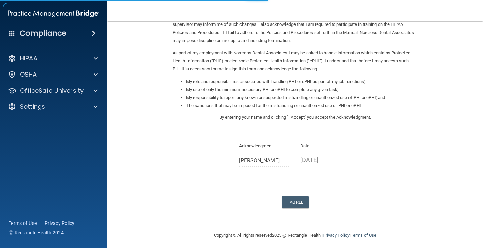
scroll to position [59, 0]
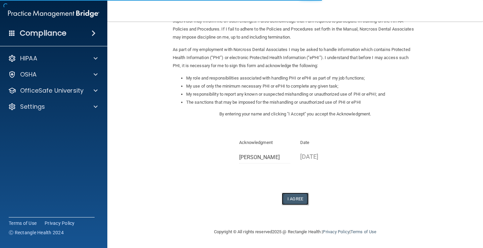
click at [296, 198] on button "I Agree" at bounding box center [295, 199] width 27 height 12
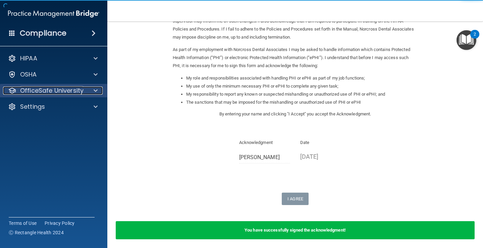
click at [92, 88] on div at bounding box center [94, 91] width 17 height 8
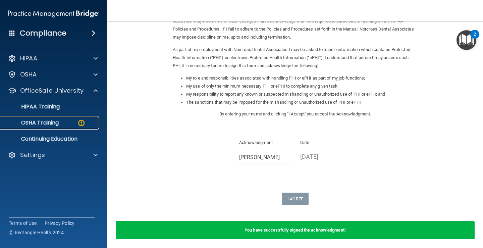
click at [53, 123] on p "OSHA Training" at bounding box center [31, 122] width 54 height 7
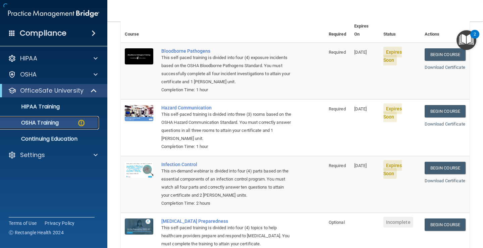
scroll to position [83, 0]
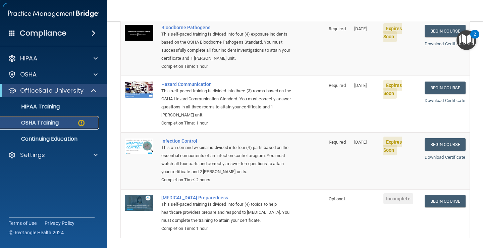
click at [42, 120] on p "OSHA Training" at bounding box center [31, 122] width 54 height 7
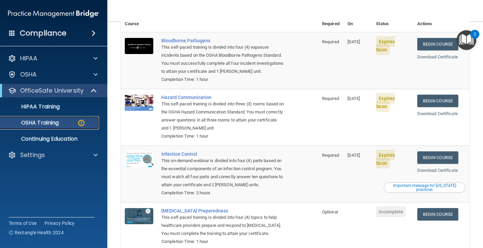
scroll to position [0, 0]
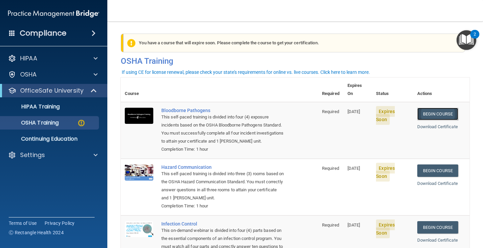
click at [445, 108] on link "Begin Course" at bounding box center [437, 114] width 41 height 12
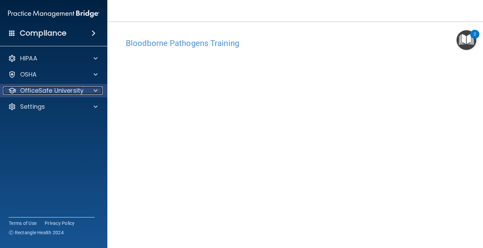
click at [75, 93] on p "OfficeSafe University" at bounding box center [51, 91] width 63 height 8
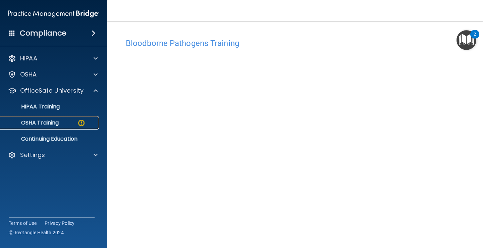
click at [68, 124] on div "OSHA Training" at bounding box center [50, 122] width 92 height 7
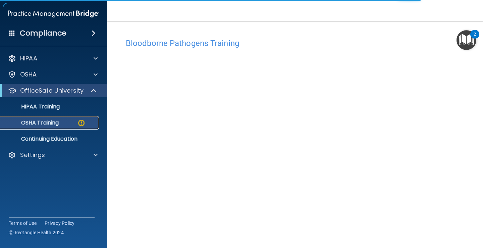
click at [64, 119] on div "OSHA Training" at bounding box center [50, 122] width 92 height 7
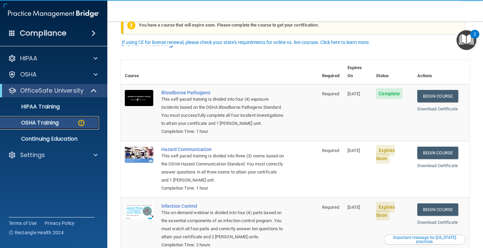
scroll to position [34, 0]
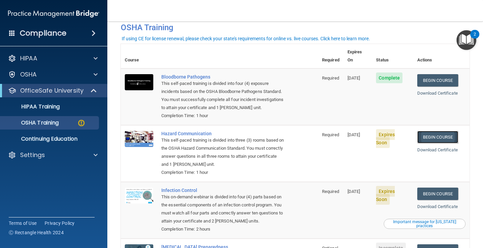
click at [432, 131] on link "Begin Course" at bounding box center [437, 137] width 41 height 12
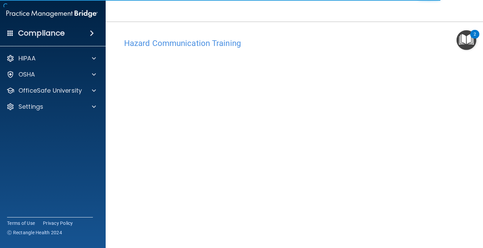
scroll to position [4, 0]
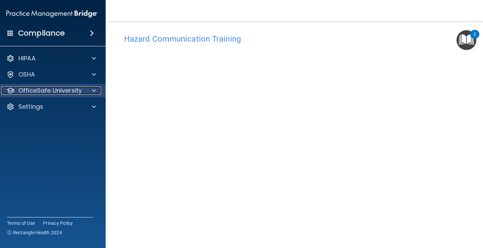
click at [31, 89] on p "OfficeSafe University" at bounding box center [49, 91] width 63 height 8
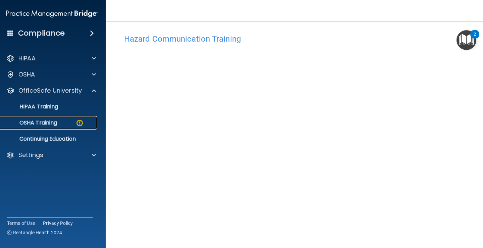
click at [55, 125] on p "OSHA Training" at bounding box center [30, 122] width 54 height 7
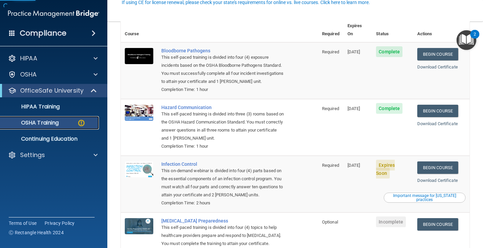
scroll to position [71, 0]
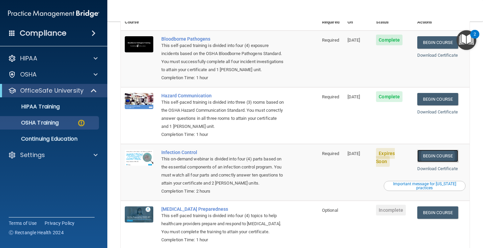
click at [429, 150] on link "Begin Course" at bounding box center [437, 156] width 41 height 12
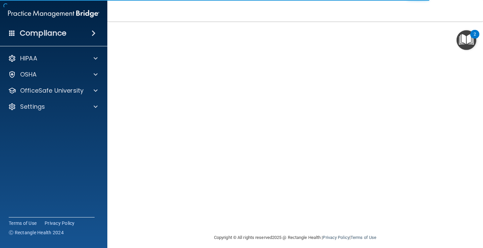
scroll to position [39, 0]
